Goal: Book appointment/travel/reservation

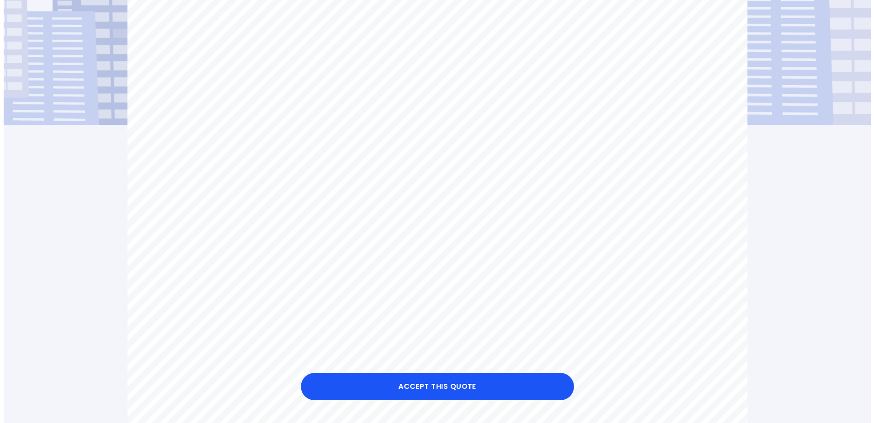
scroll to position [182, 0]
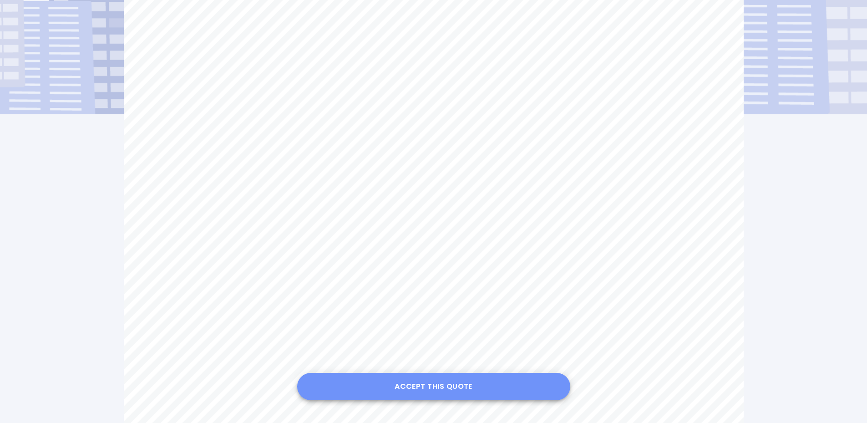
click at [411, 383] on button "Accept this Quote" at bounding box center [433, 386] width 273 height 27
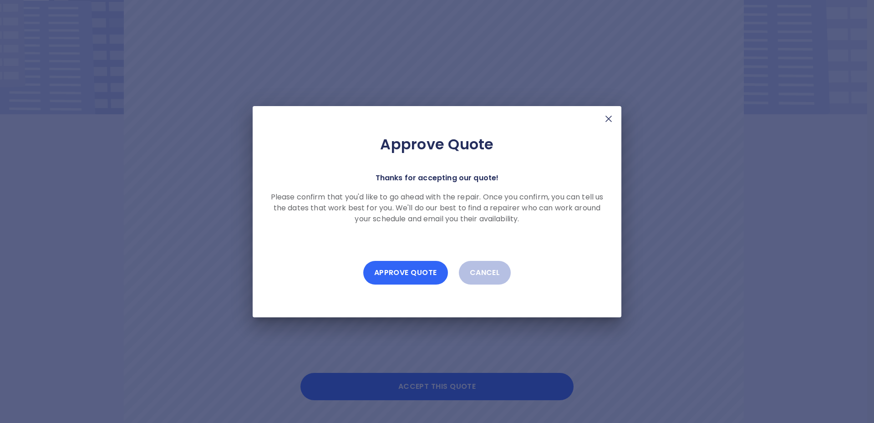
click at [385, 270] on button "Approve Quote" at bounding box center [405, 273] width 85 height 24
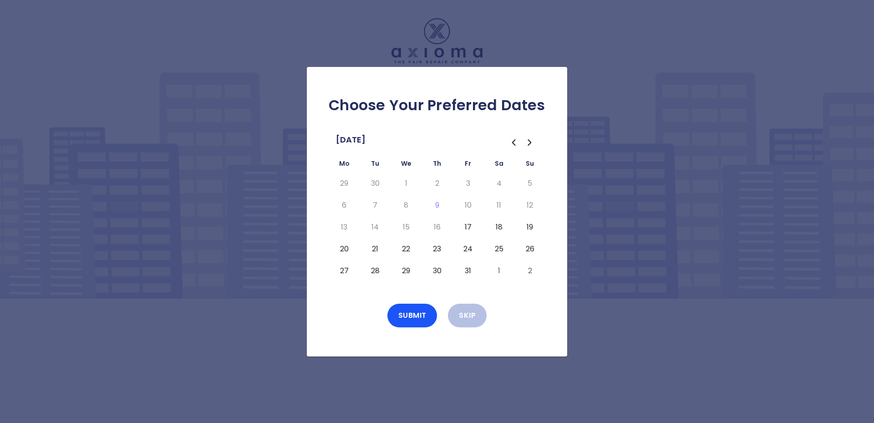
click at [341, 249] on button "20" at bounding box center [344, 249] width 16 height 15
click at [373, 247] on button "21" at bounding box center [375, 249] width 16 height 15
click at [412, 319] on button "Submit" at bounding box center [412, 316] width 50 height 24
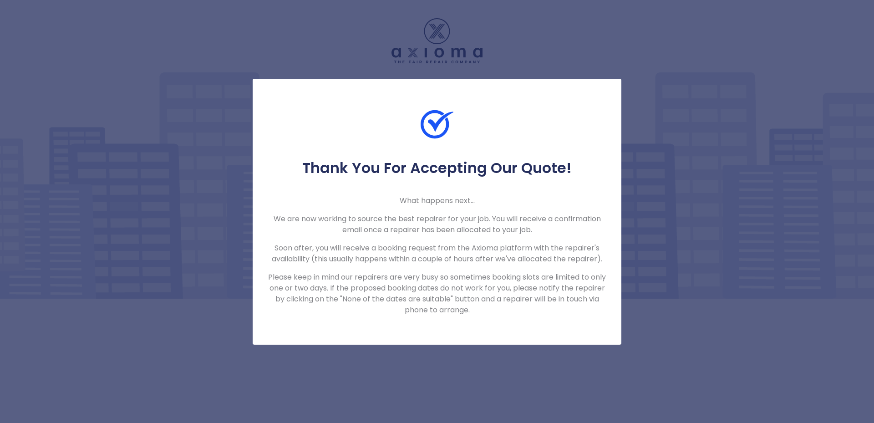
click at [83, 40] on div "Thank You For Accepting Our Quote! What happens next... We are now working to s…" at bounding box center [437, 211] width 874 height 423
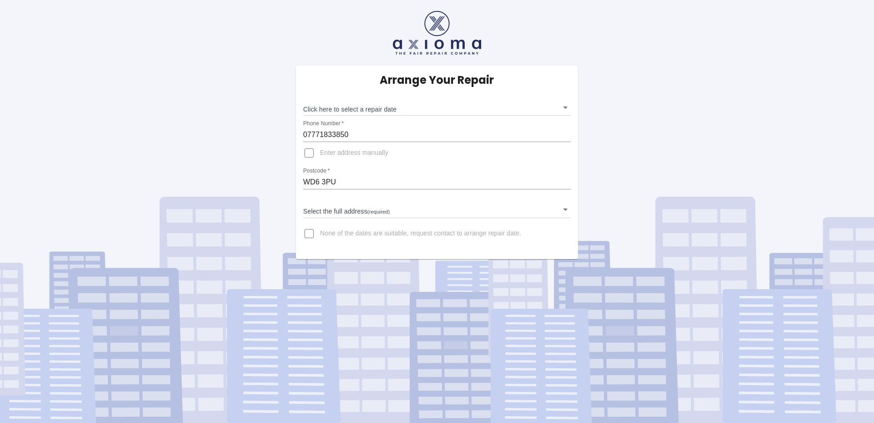
click at [327, 106] on body "Arrange Your Repair Click here to select a repair date ​ Phone Number   * 07771…" at bounding box center [437, 211] width 874 height 423
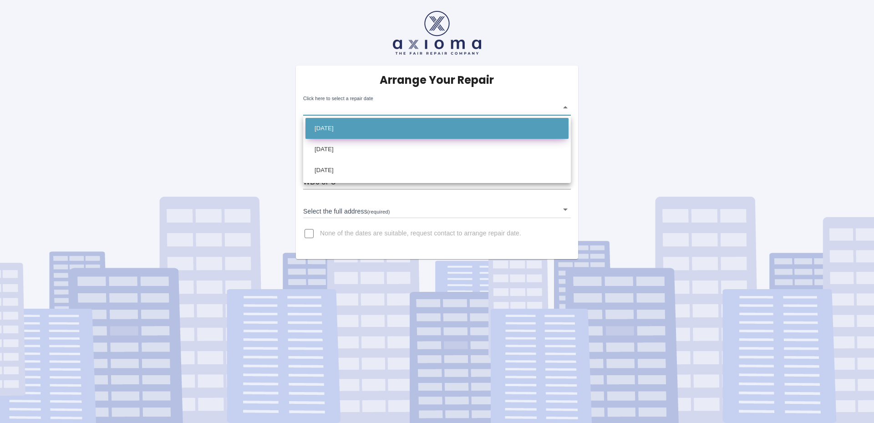
click at [343, 127] on li "Mon Oct 20 2025" at bounding box center [436, 128] width 263 height 21
type input "2025-10-20T00:00:00.000Z"
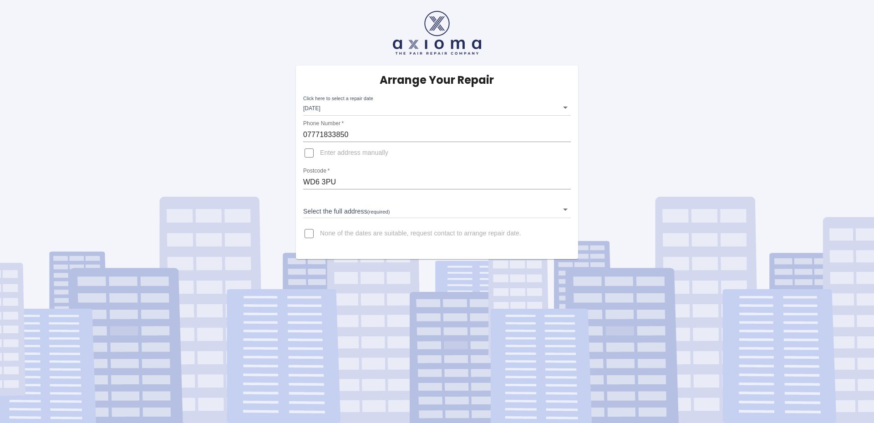
click at [339, 214] on body "Arrange Your Repair Click here to select a repair date Mon Oct 20 2025 2025-10-…" at bounding box center [437, 211] width 874 height 423
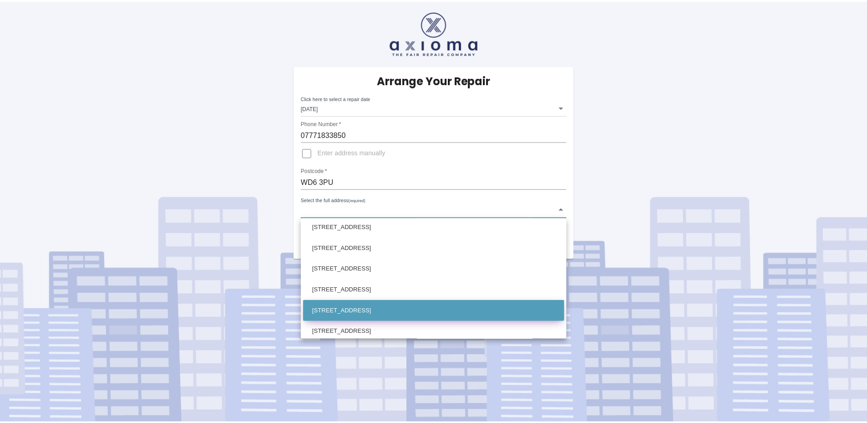
scroll to position [658, 0]
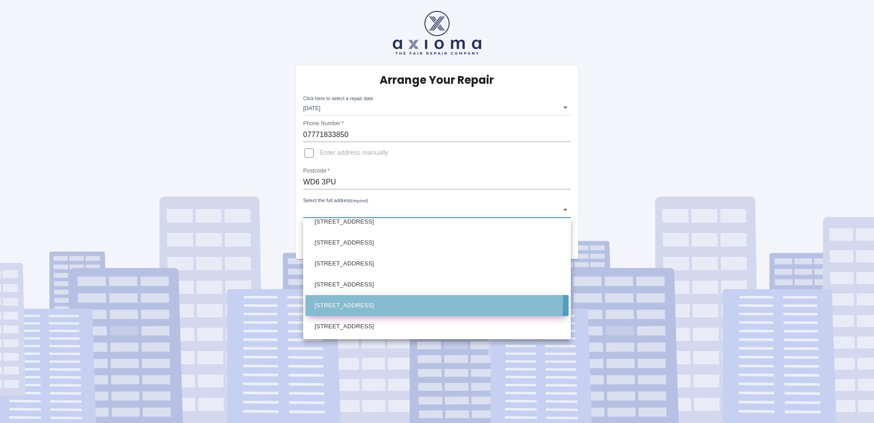
click at [364, 299] on li "4 Park Crescent Elstree, Borehamwood Hertfordshire" at bounding box center [436, 305] width 263 height 21
type input "4 Park Crescent Elstree, Borehamwood Hertfordshire"
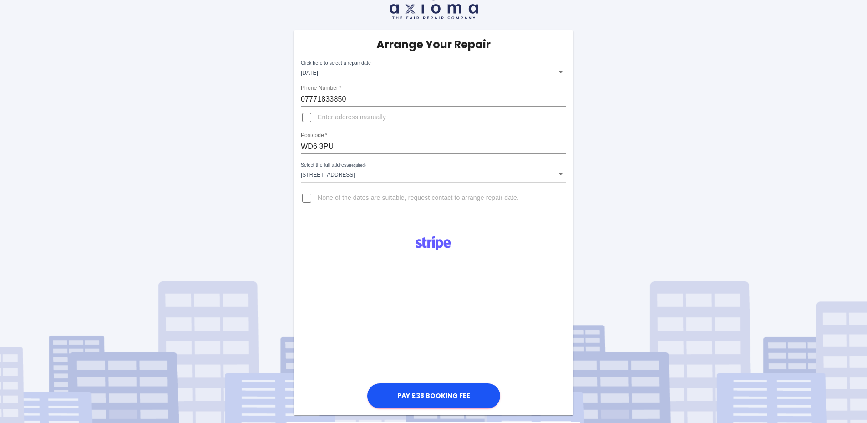
scroll to position [46, 0]
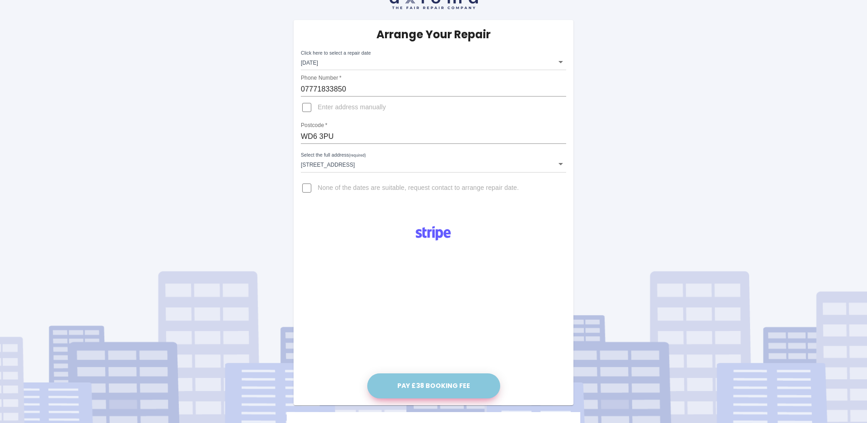
click at [403, 385] on button "Pay £38 Booking Fee" at bounding box center [433, 385] width 133 height 25
